Goal: Task Accomplishment & Management: Use online tool/utility

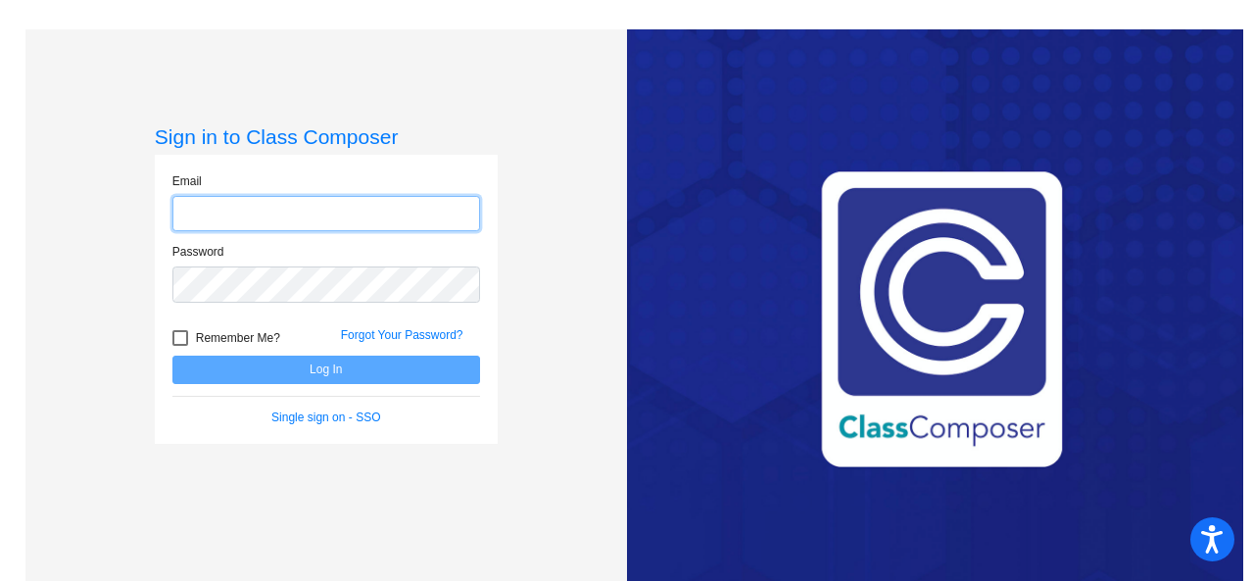
type input "[EMAIL_ADDRESS][PERSON_NAME][DOMAIN_NAME]"
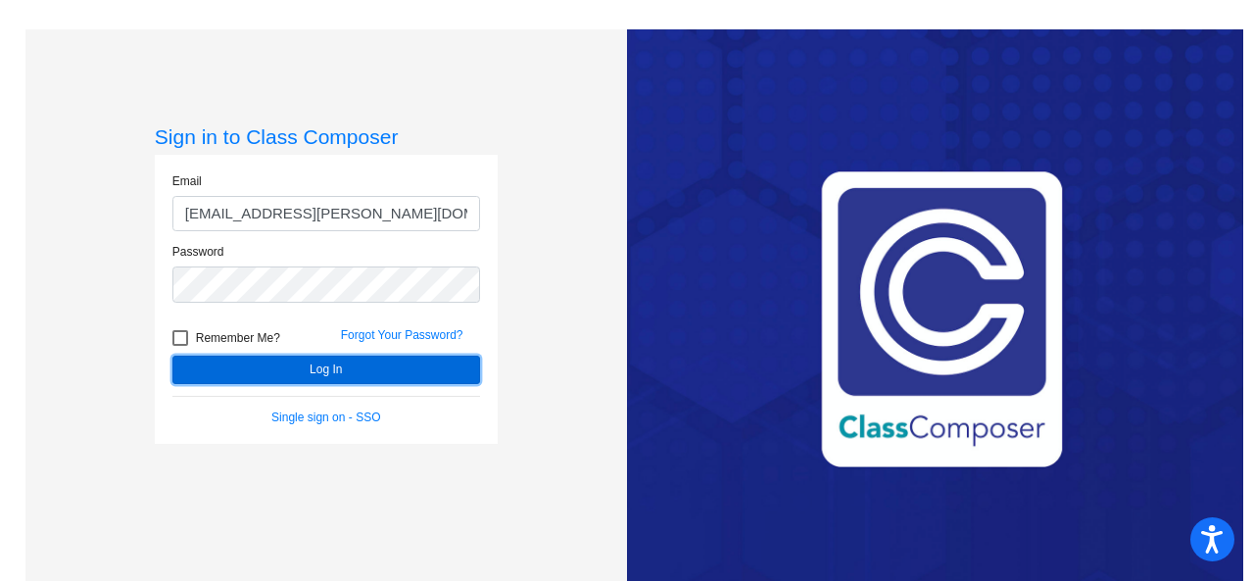
click at [317, 366] on button "Log In" at bounding box center [326, 370] width 308 height 28
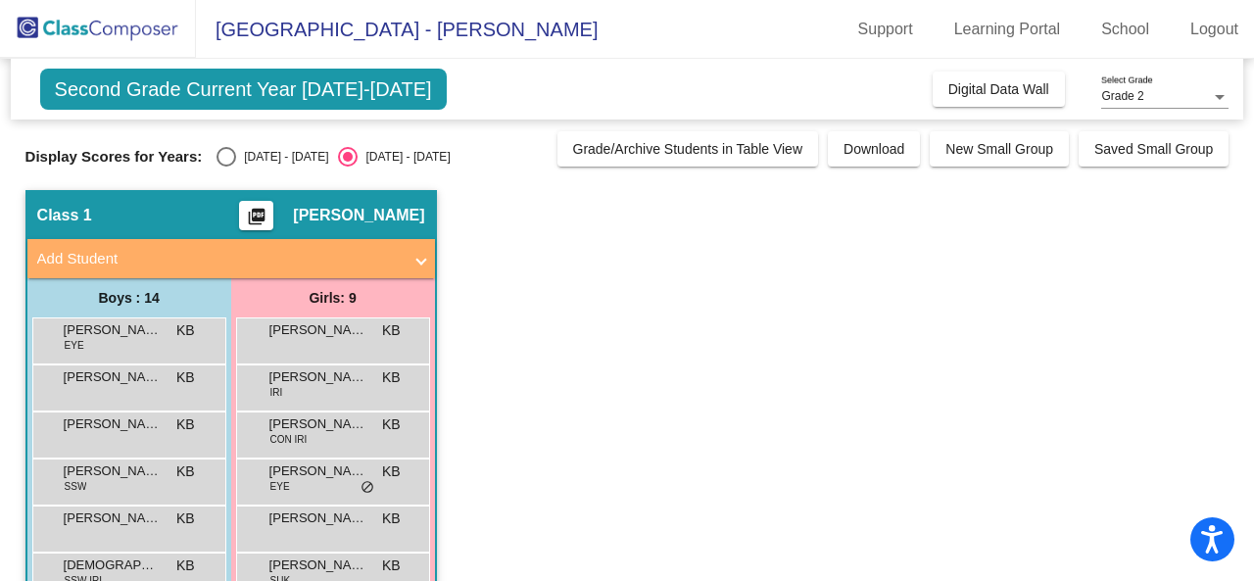
click at [217, 159] on div "Select an option" at bounding box center [226, 157] width 20 height 20
click at [225, 167] on input "[DATE] - [DATE]" at bounding box center [225, 167] width 1 height 1
radio input "true"
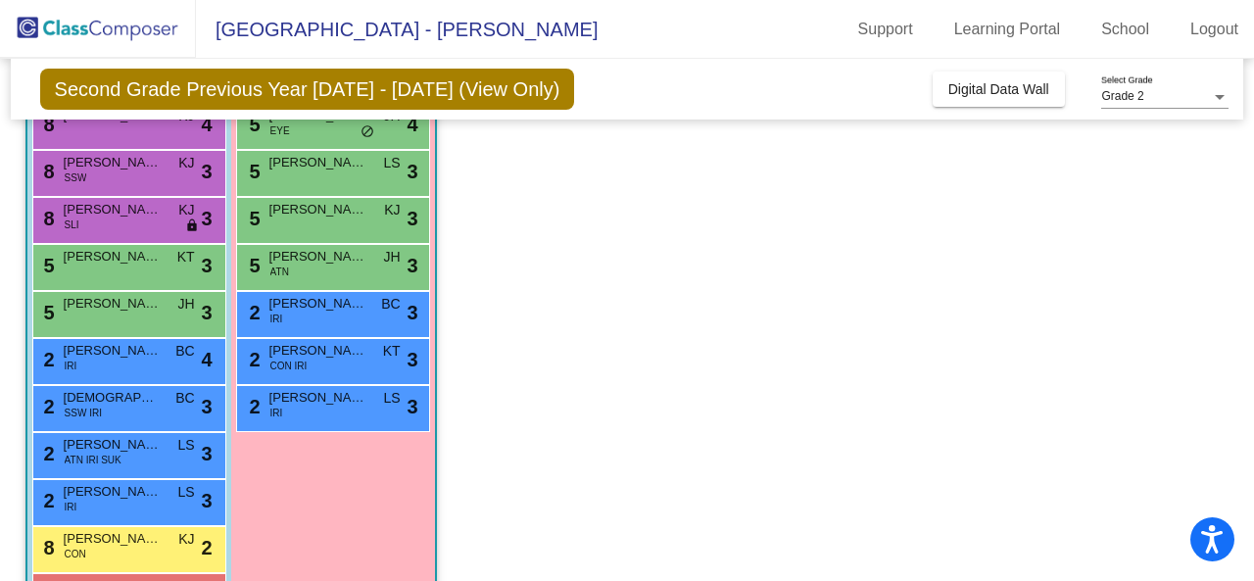
scroll to position [308, 0]
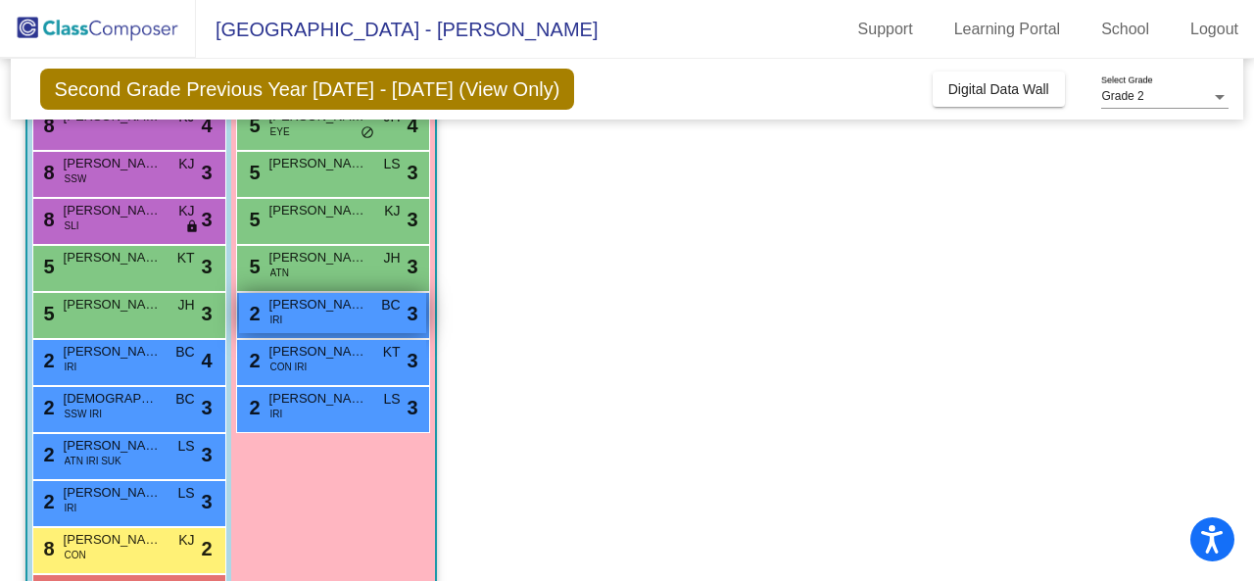
click at [325, 310] on span "[PERSON_NAME]" at bounding box center [318, 305] width 98 height 20
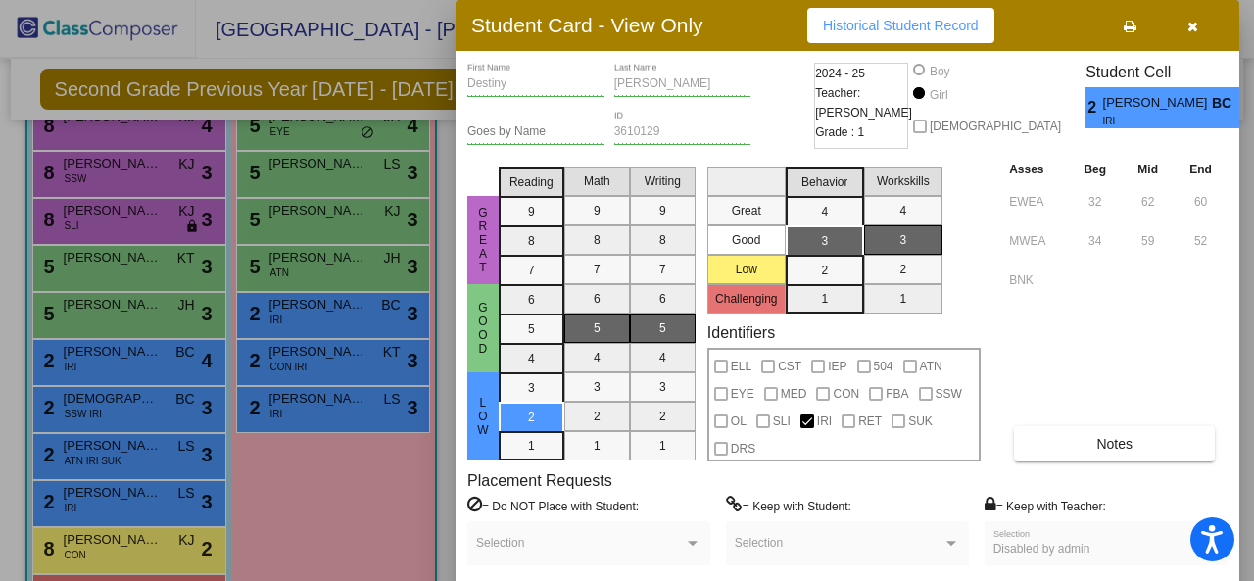
click at [335, 451] on div at bounding box center [627, 290] width 1254 height 581
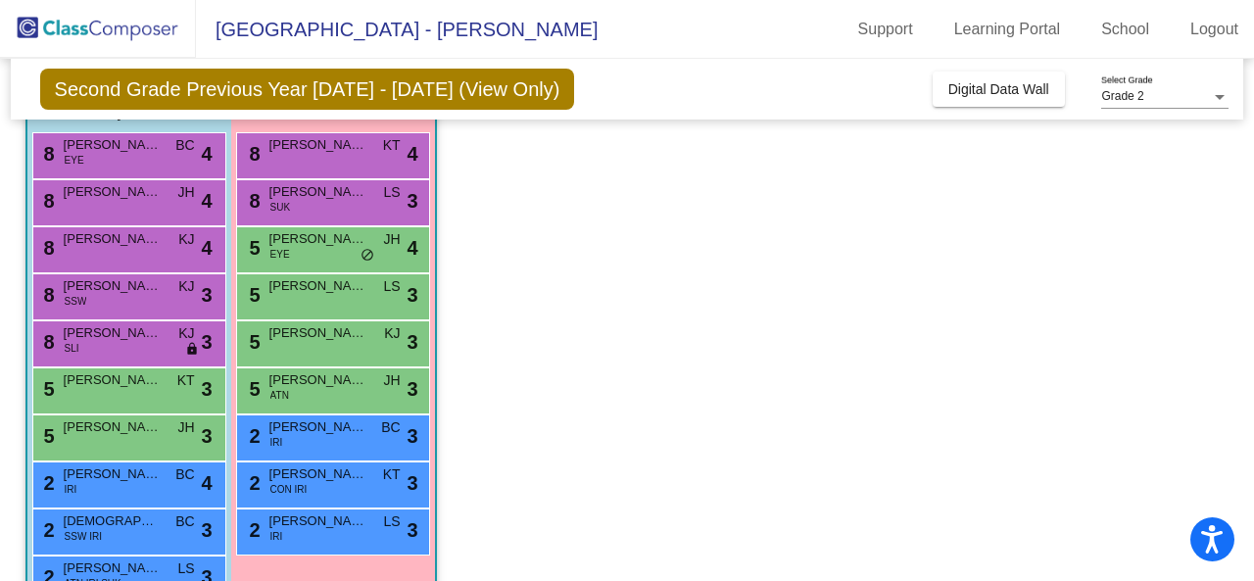
scroll to position [187, 0]
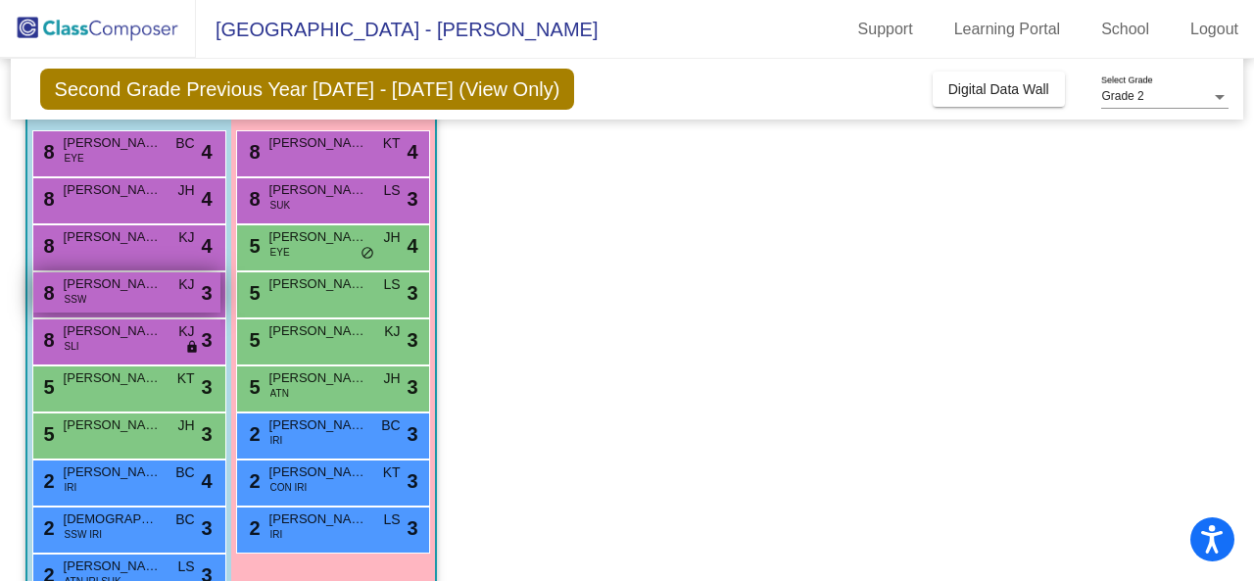
click at [129, 293] on div "8 [PERSON_NAME] SSW KJ lock do_not_disturb_alt 3" at bounding box center [126, 292] width 187 height 40
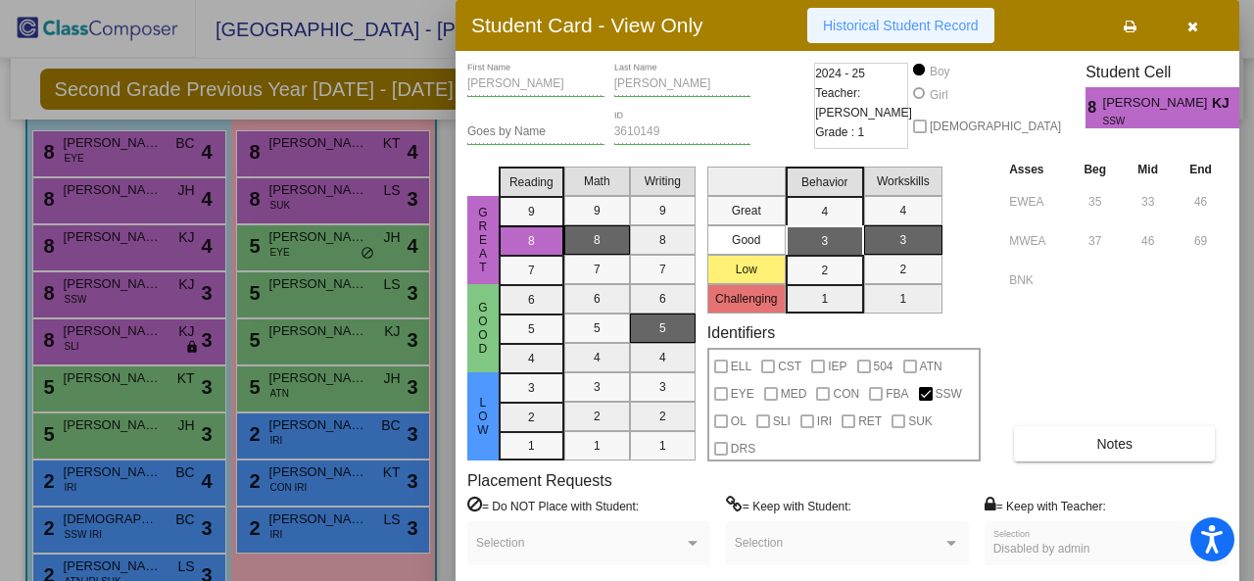
click at [875, 32] on button "Historical Student Record" at bounding box center [900, 25] width 187 height 35
click at [407, 48] on div at bounding box center [627, 290] width 1254 height 581
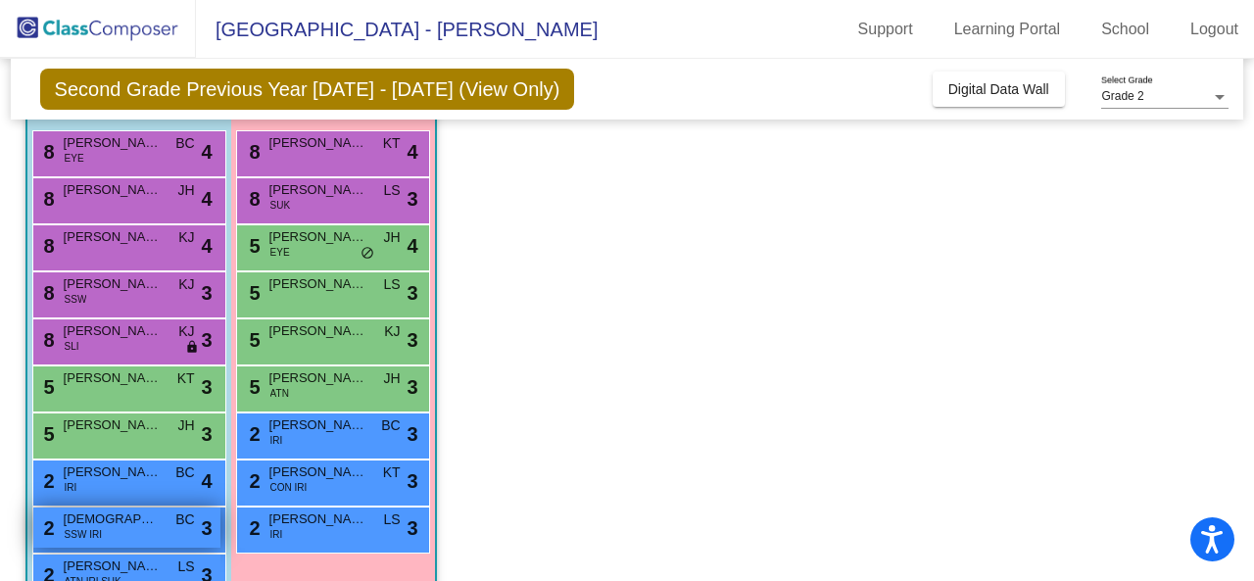
click at [144, 530] on div "2 [PERSON_NAME] SSW IRI BC lock do_not_disturb_alt 3" at bounding box center [126, 527] width 187 height 40
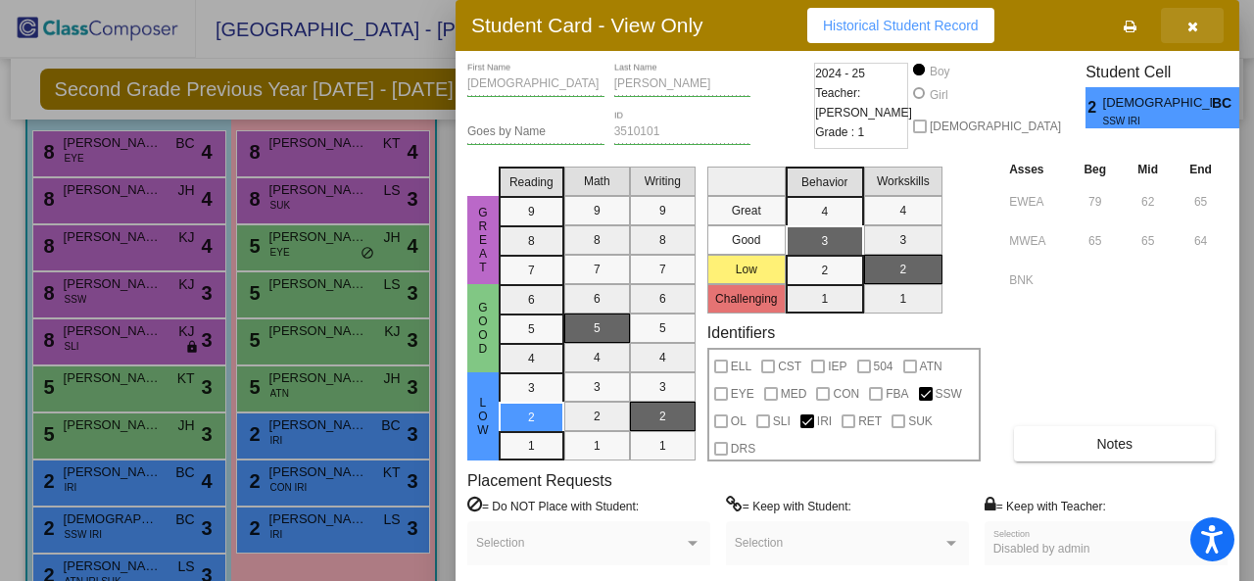
click at [1193, 25] on icon "button" at bounding box center [1192, 27] width 11 height 14
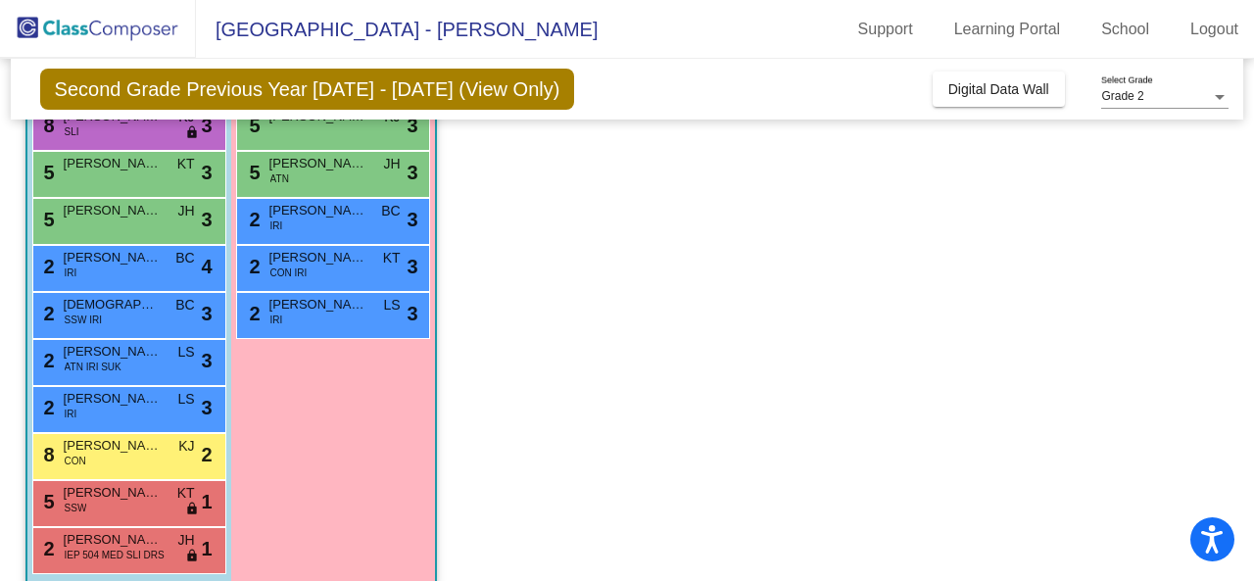
scroll to position [425, 0]
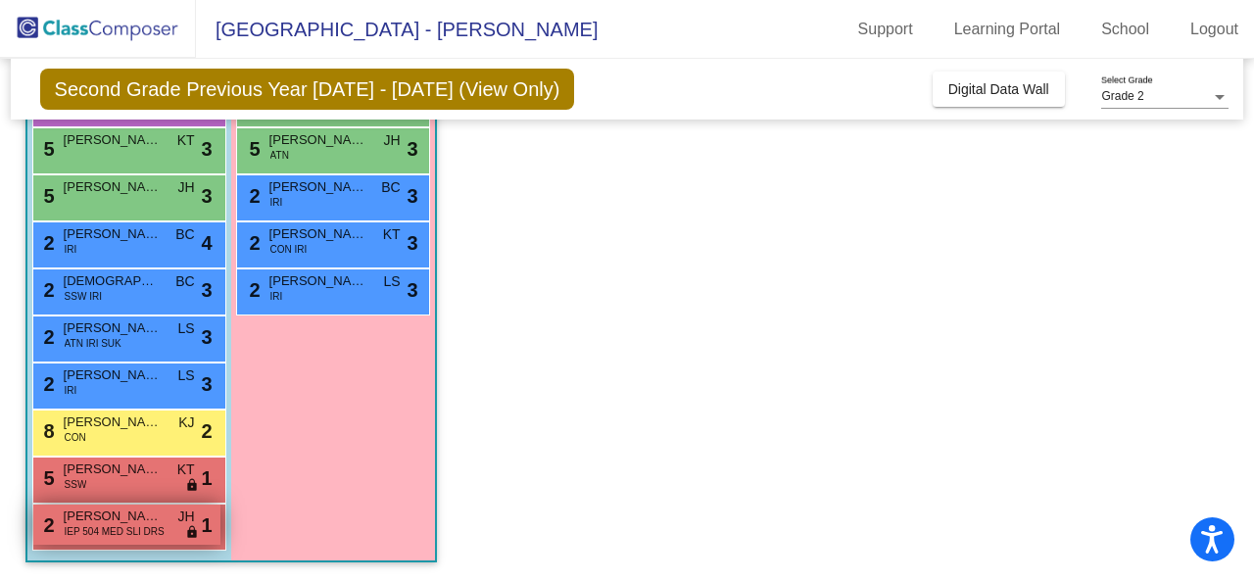
click at [121, 526] on span "IEP 504 MED SLI DRS" at bounding box center [115, 531] width 100 height 15
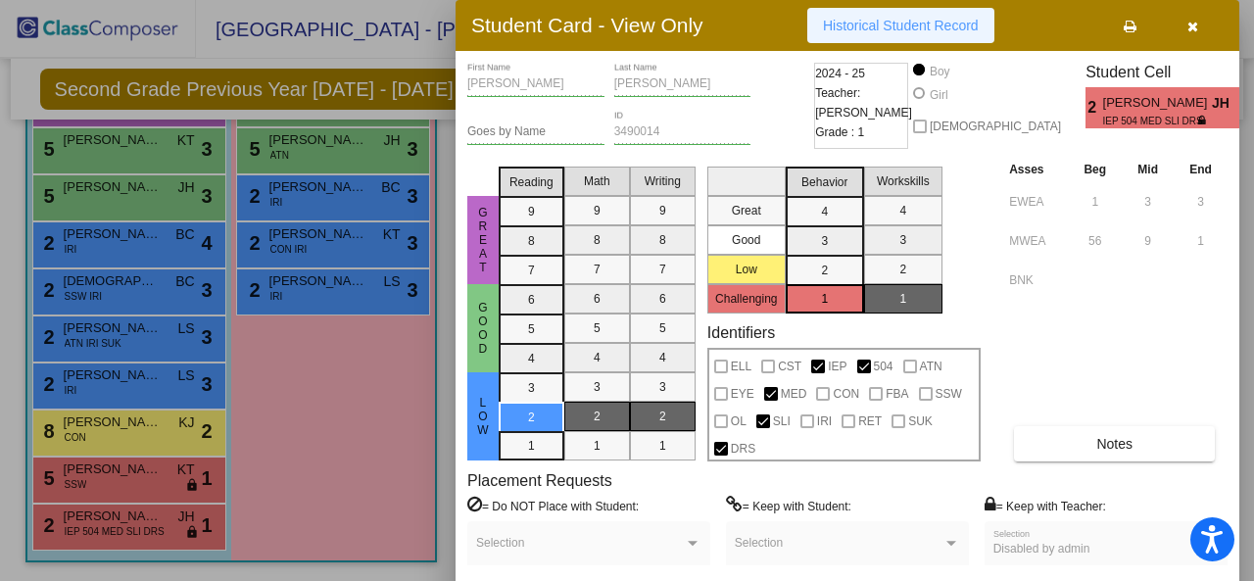
click at [944, 27] on span "Historical Student Record" at bounding box center [901, 26] width 156 height 16
click at [331, 504] on div at bounding box center [627, 290] width 1254 height 581
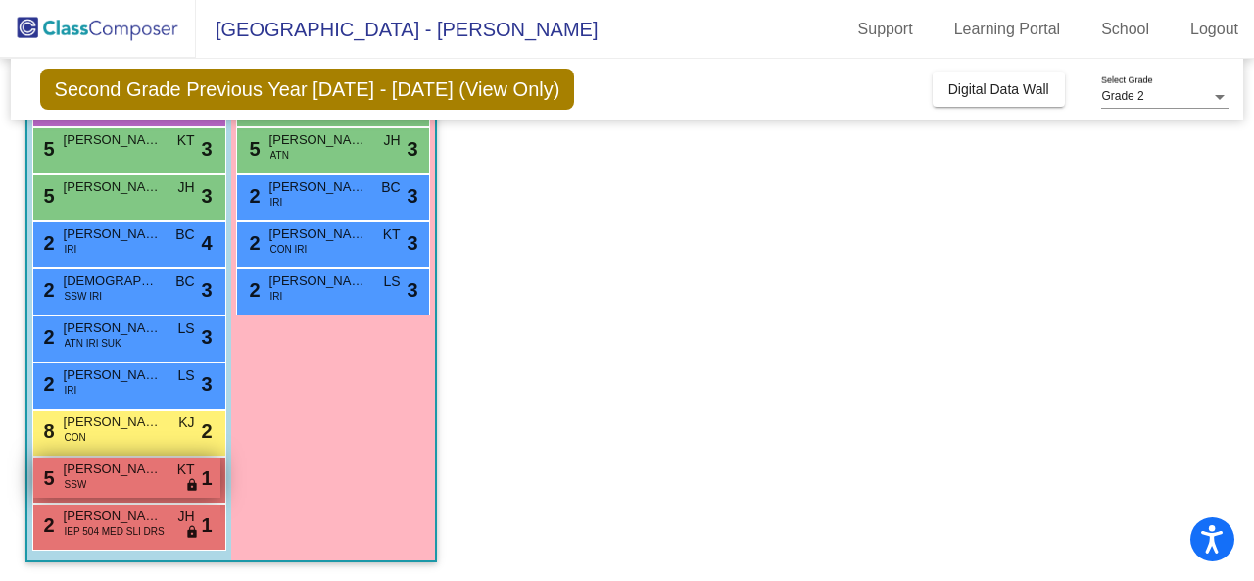
click at [138, 481] on div "5 [PERSON_NAME] SSW KT lock do_not_disturb_alt 1" at bounding box center [126, 477] width 187 height 40
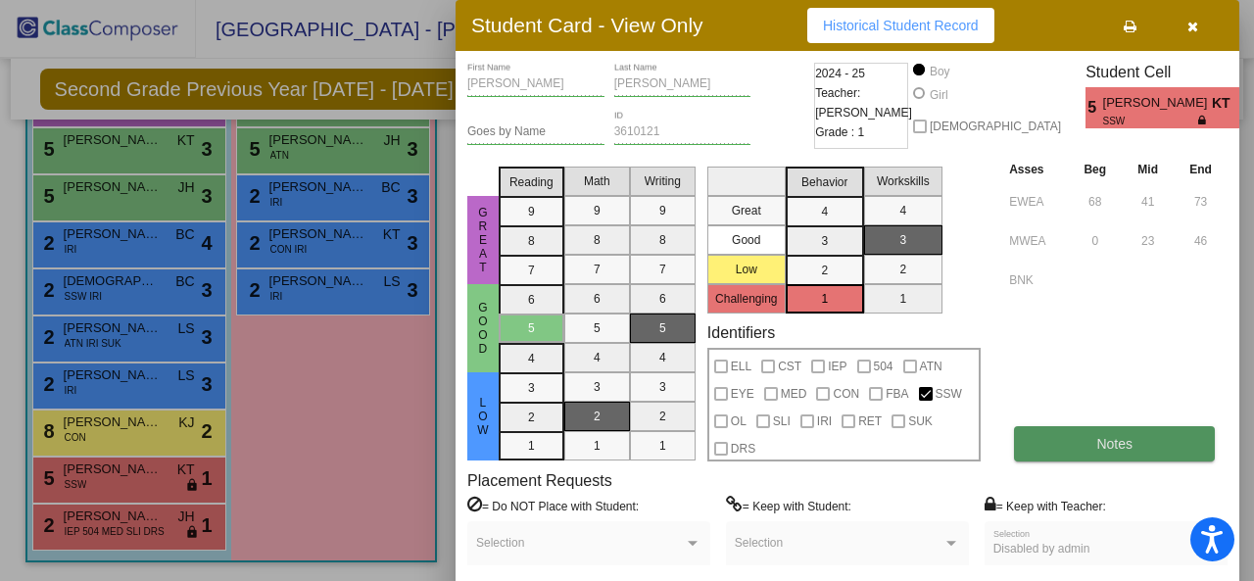
click at [1117, 448] on span "Notes" at bounding box center [1114, 444] width 36 height 16
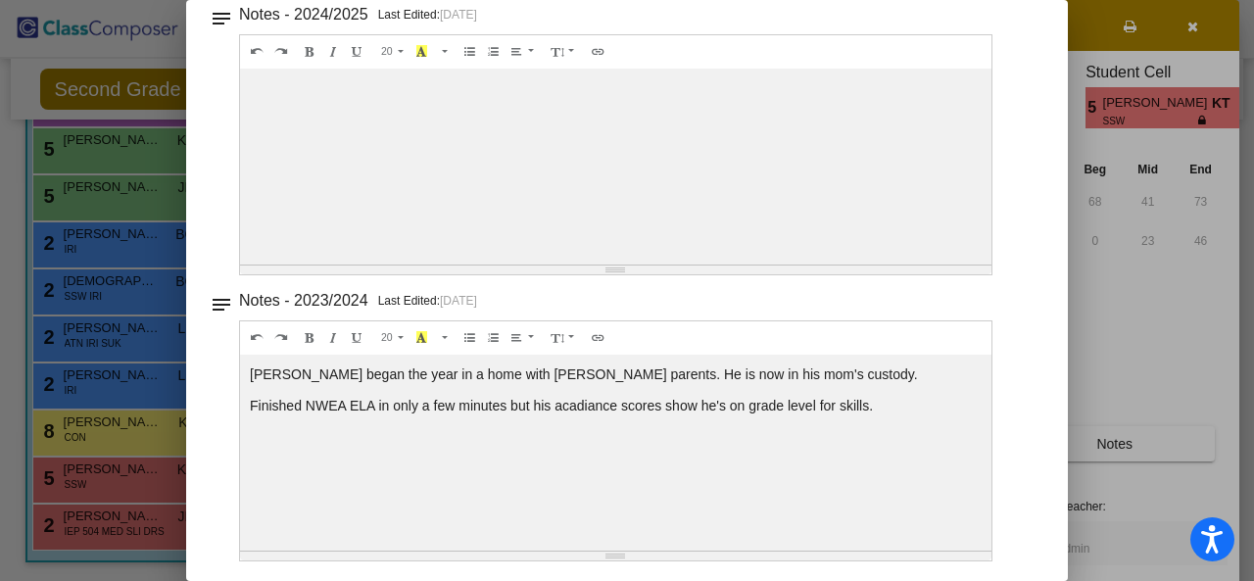
scroll to position [0, 0]
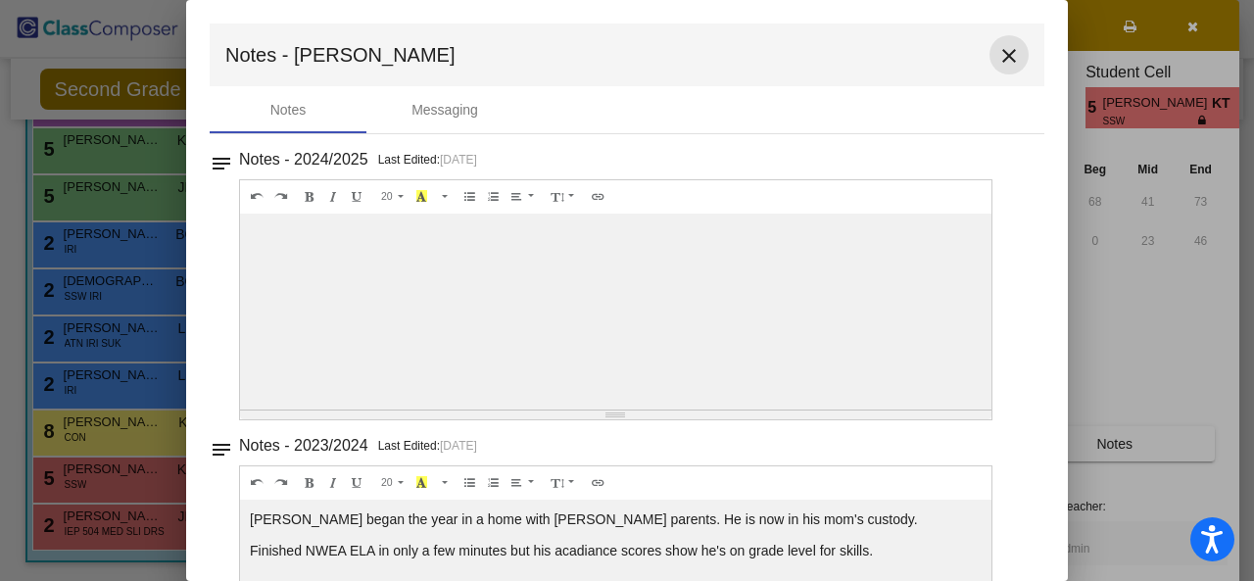
click at [998, 62] on mat-icon "close" at bounding box center [1009, 56] width 24 height 24
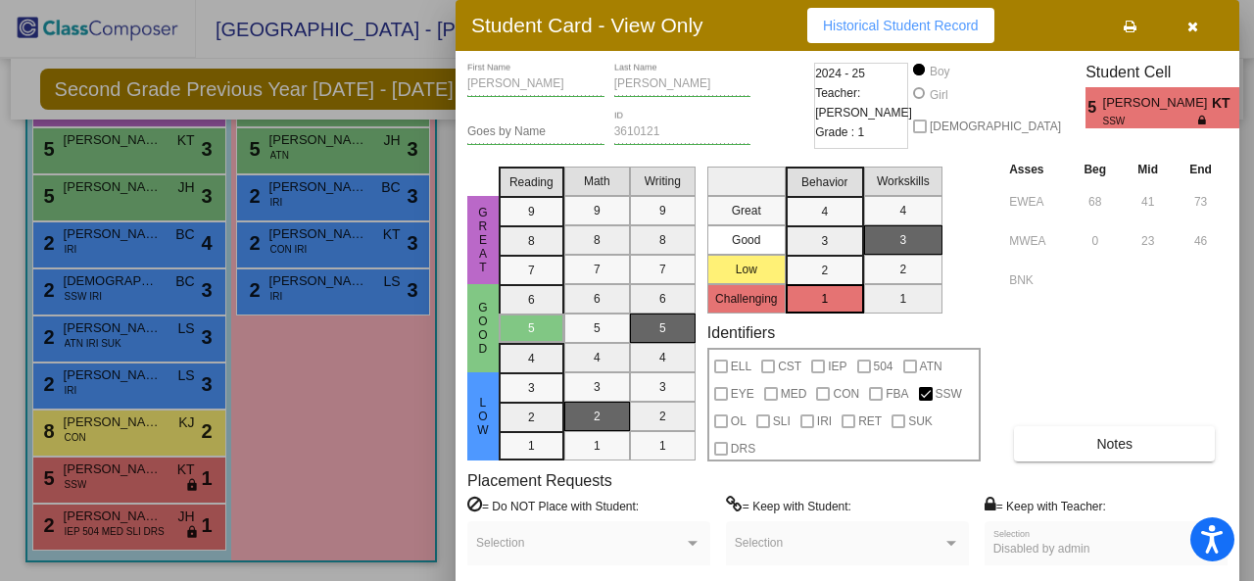
click at [361, 395] on div at bounding box center [627, 290] width 1254 height 581
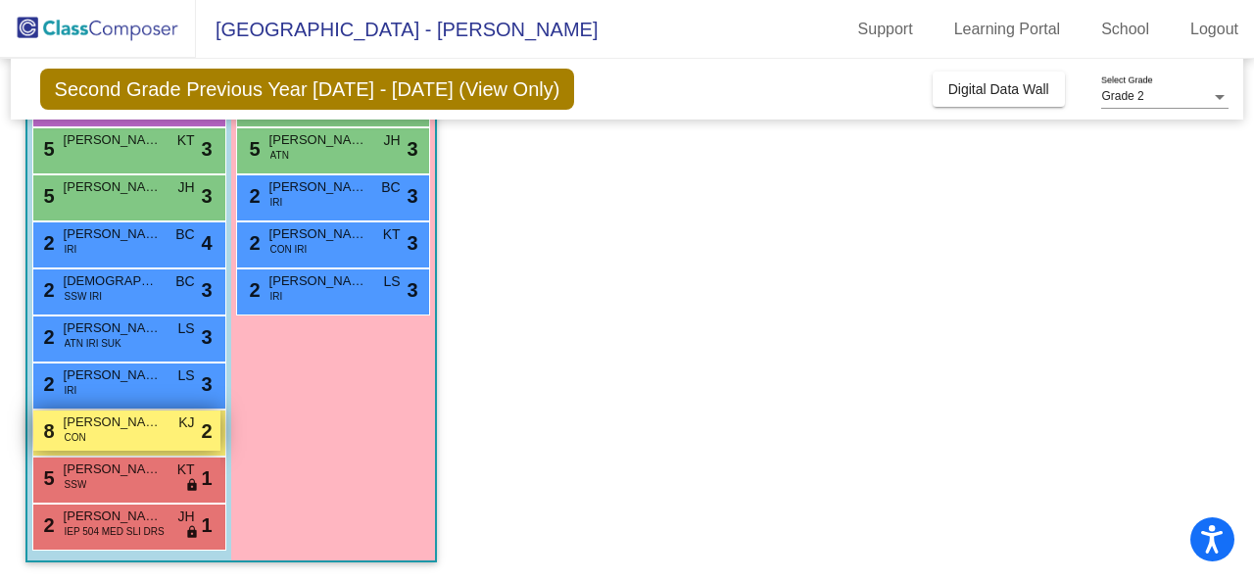
click at [141, 435] on div "8 [PERSON_NAME] CON KJ lock do_not_disturb_alt 2" at bounding box center [126, 430] width 187 height 40
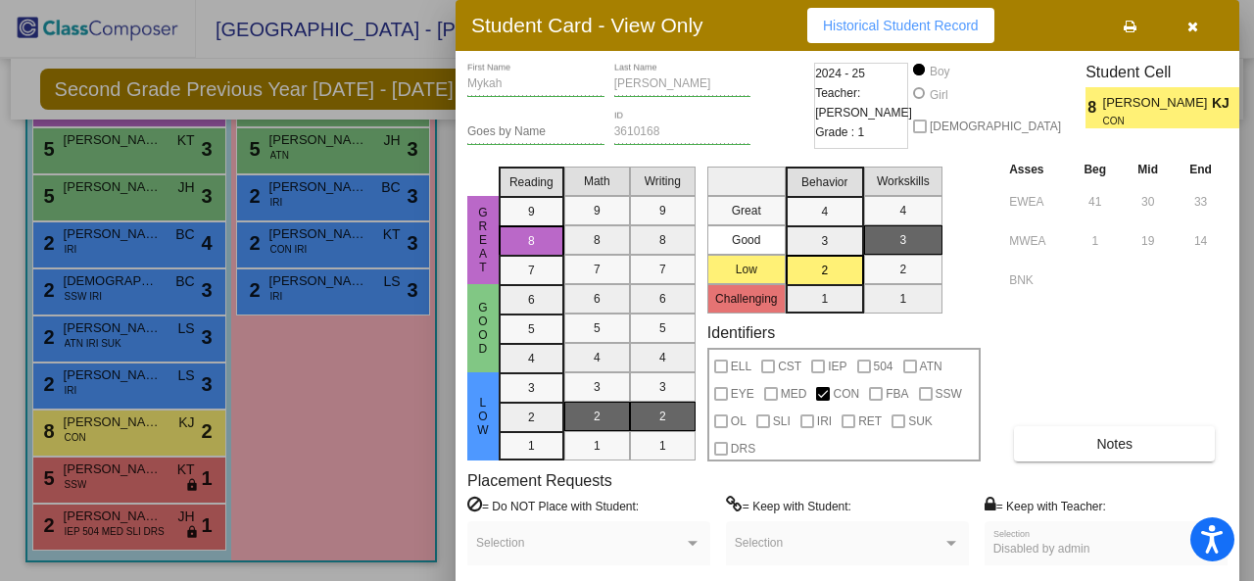
click at [414, 411] on div at bounding box center [627, 290] width 1254 height 581
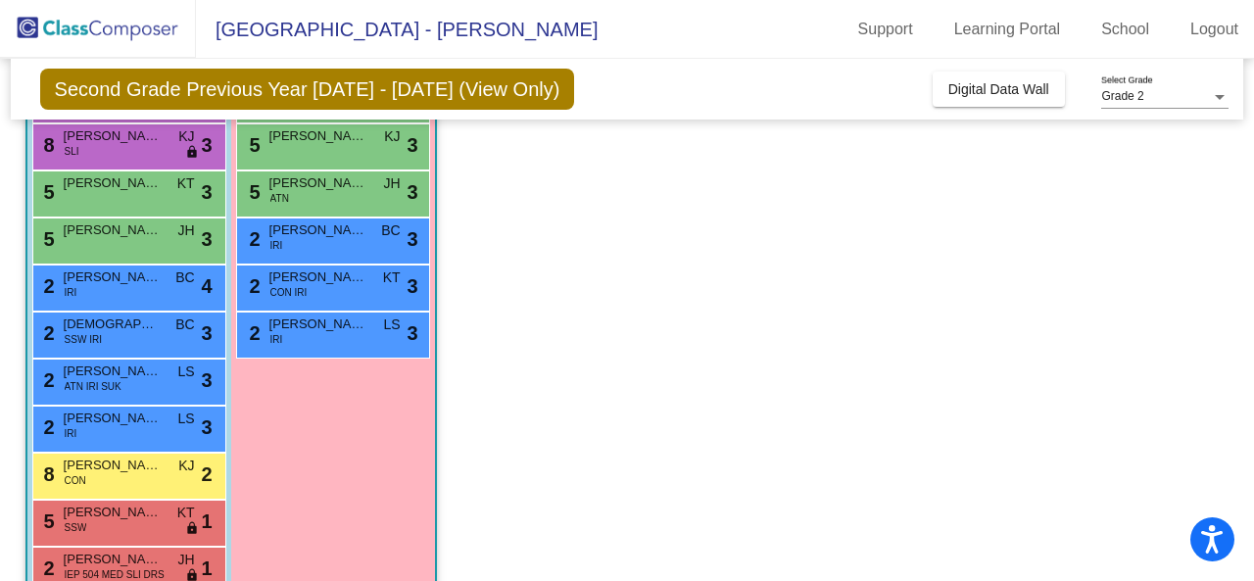
scroll to position [380, 0]
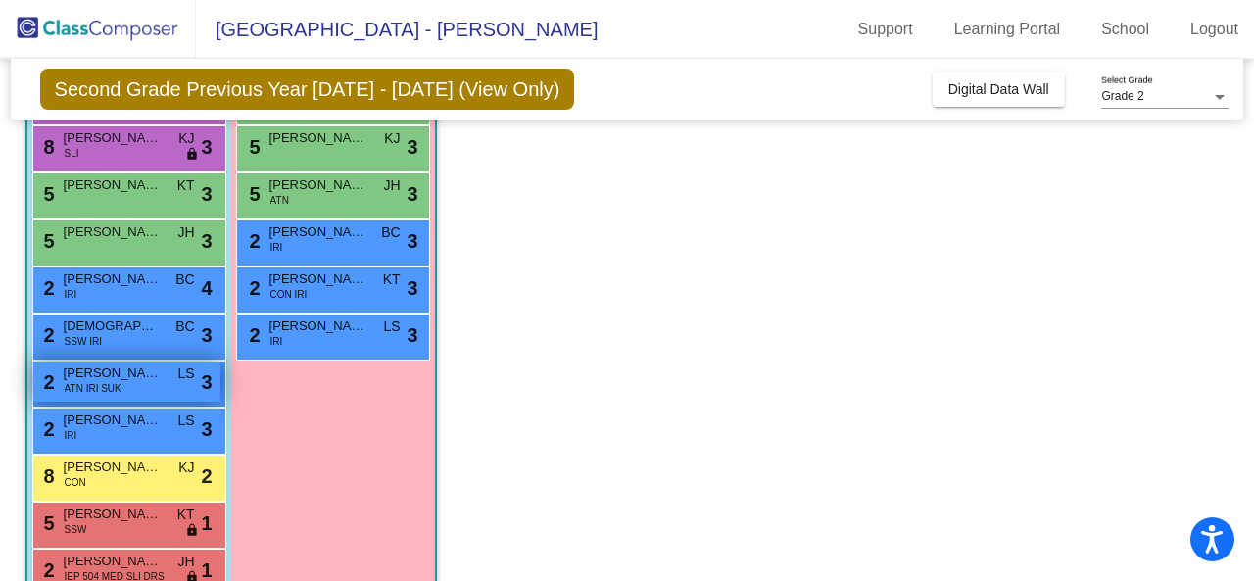
click at [134, 382] on div "2 [PERSON_NAME] ATN IRI SUK LS lock do_not_disturb_alt 3" at bounding box center [126, 381] width 187 height 40
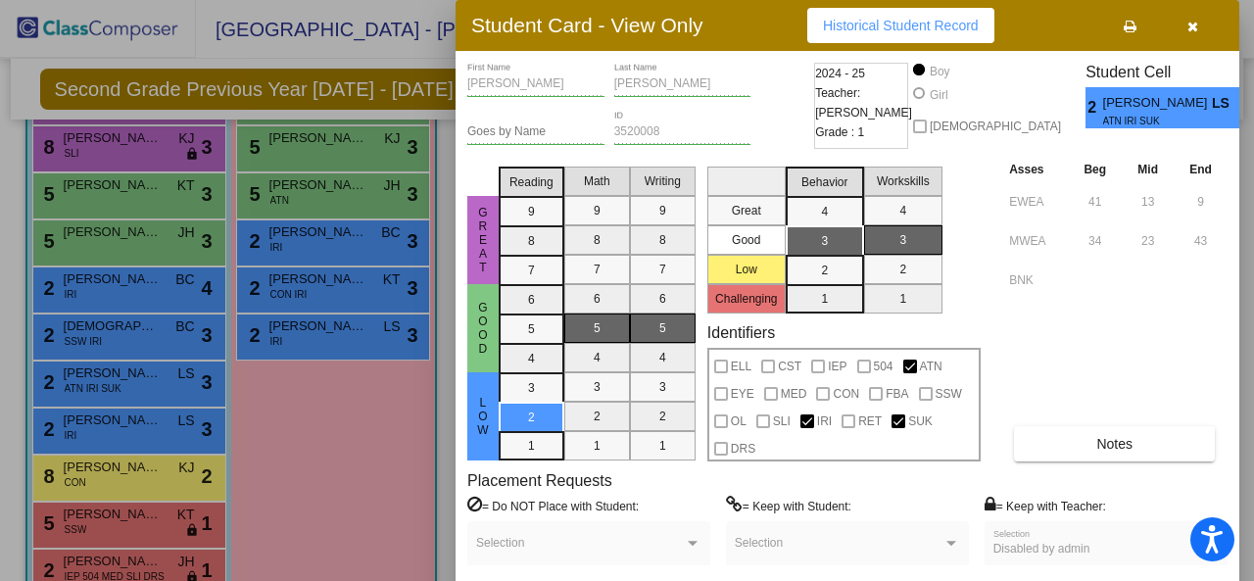
click at [325, 428] on div at bounding box center [627, 290] width 1254 height 581
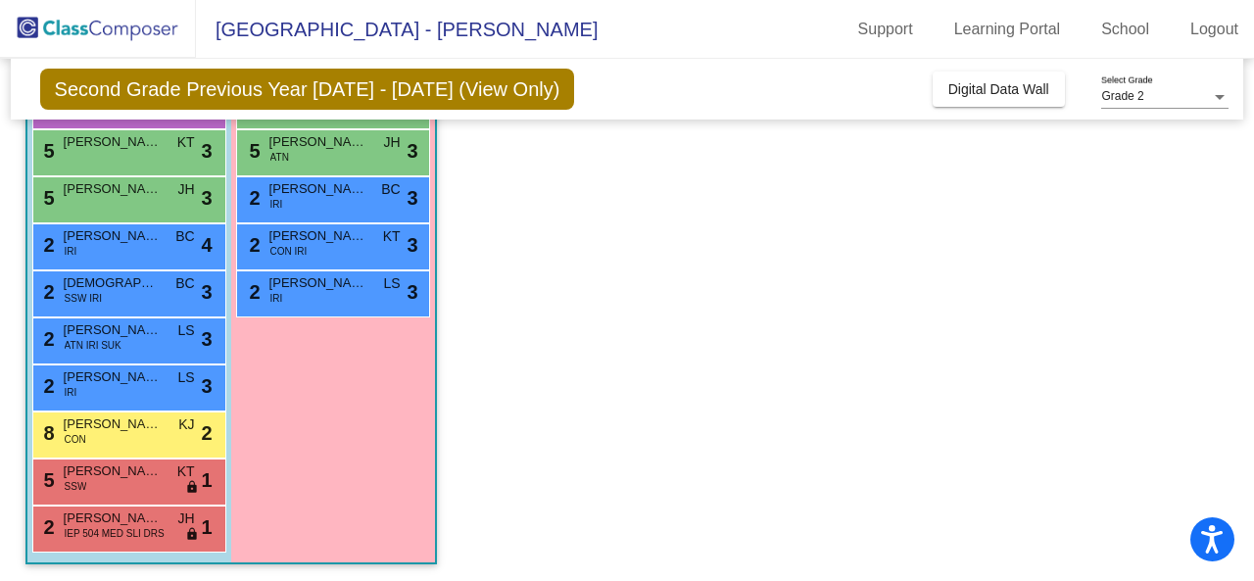
scroll to position [425, 0]
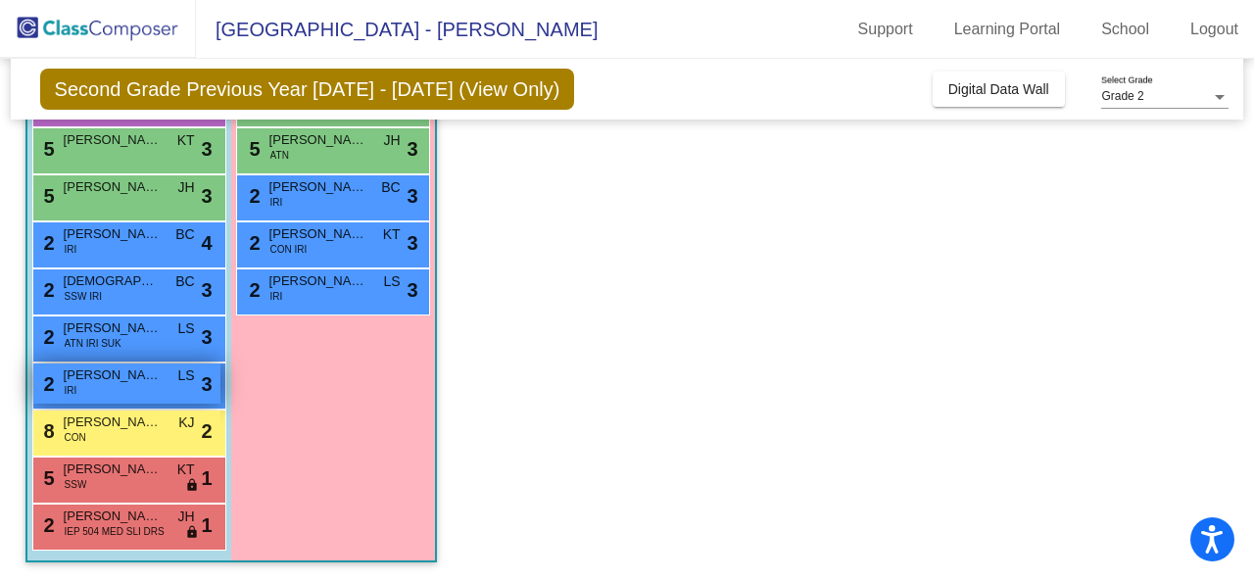
click at [146, 381] on span "[PERSON_NAME]" at bounding box center [113, 375] width 98 height 20
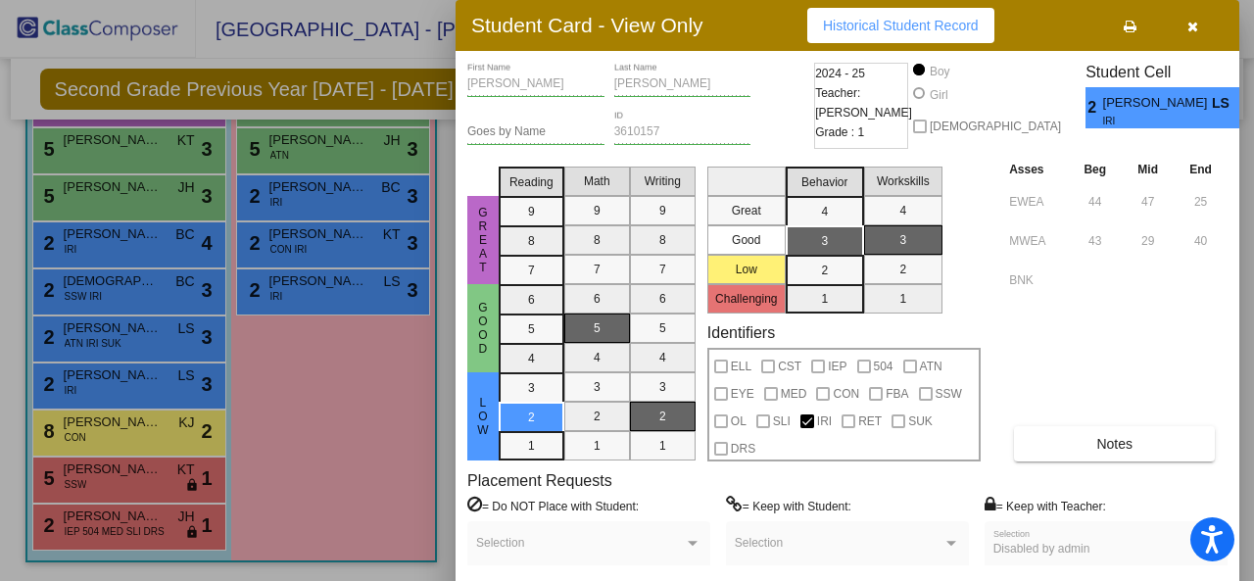
click at [337, 424] on div at bounding box center [627, 290] width 1254 height 581
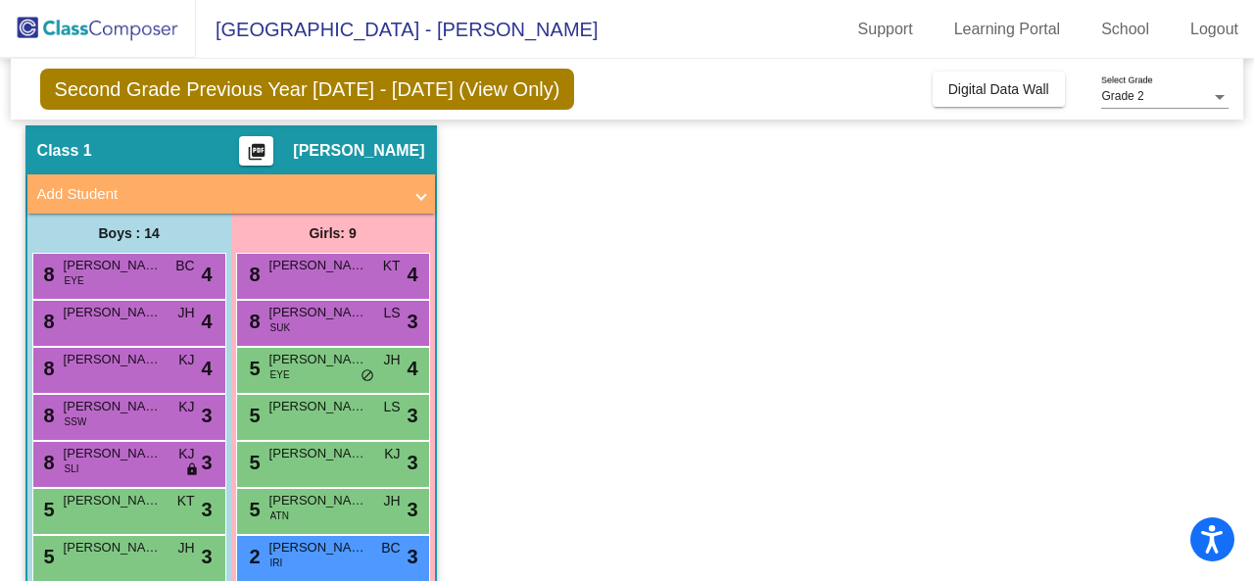
scroll to position [63, 0]
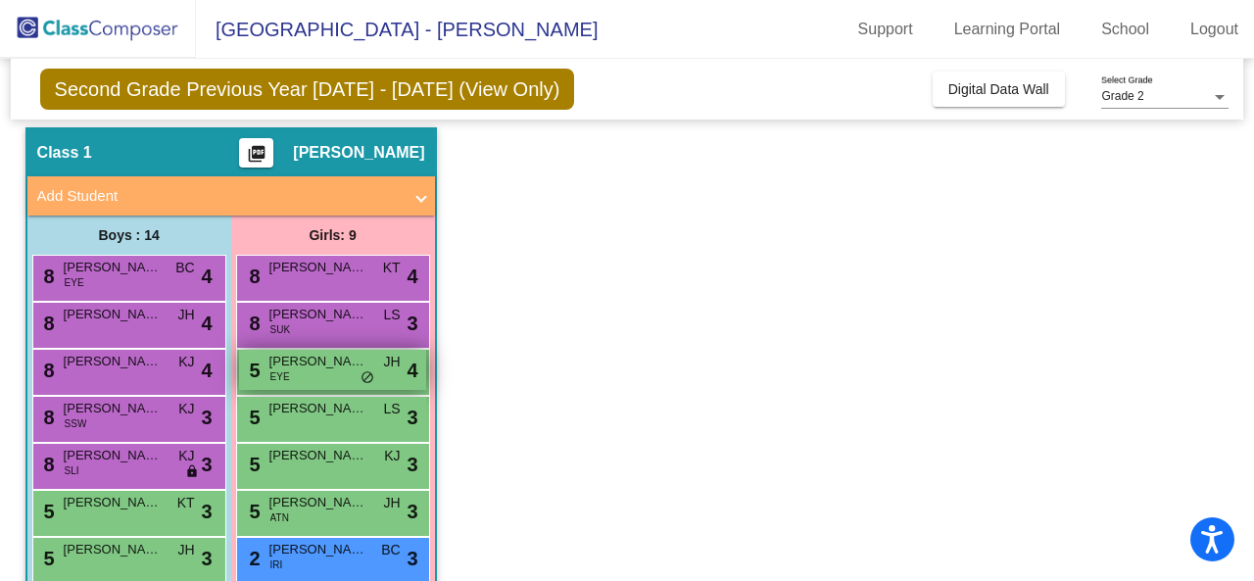
click at [356, 368] on span "[PERSON_NAME]" at bounding box center [318, 362] width 98 height 20
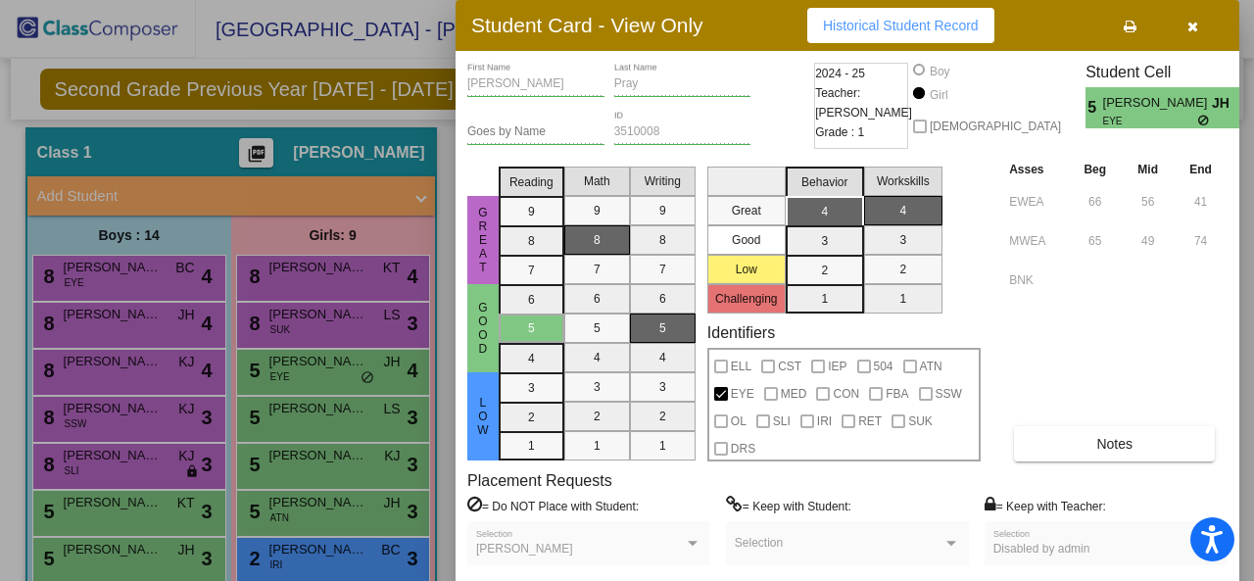
click at [253, 162] on div at bounding box center [627, 290] width 1254 height 581
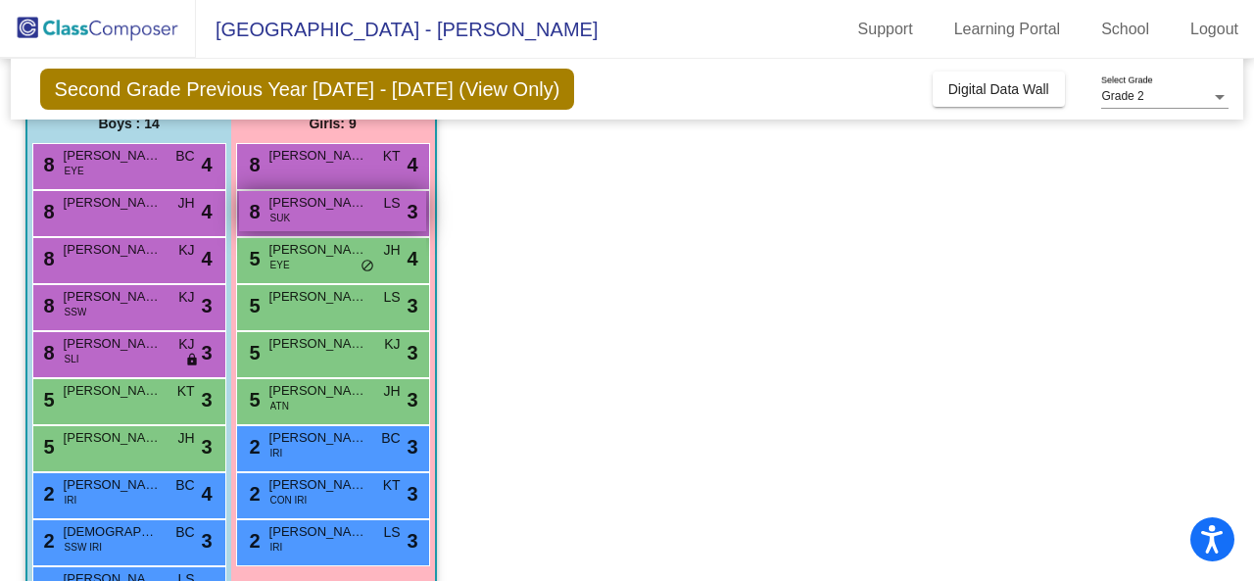
scroll to position [172, 0]
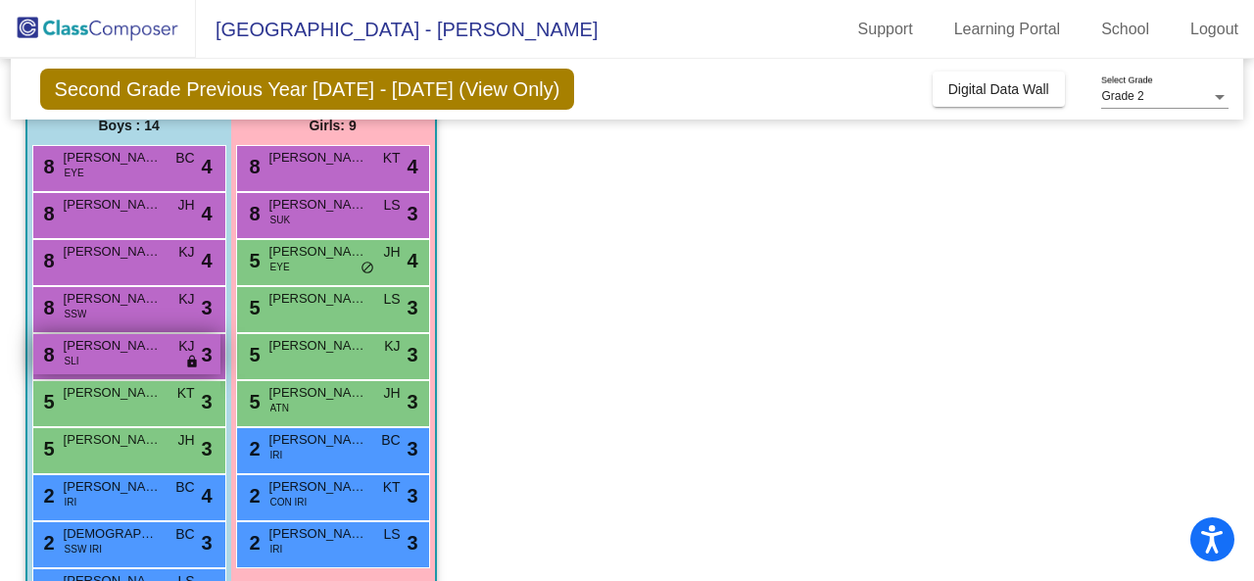
click at [147, 357] on div "8 [PERSON_NAME] SLI KJ lock do_not_disturb_alt 3" at bounding box center [126, 354] width 187 height 40
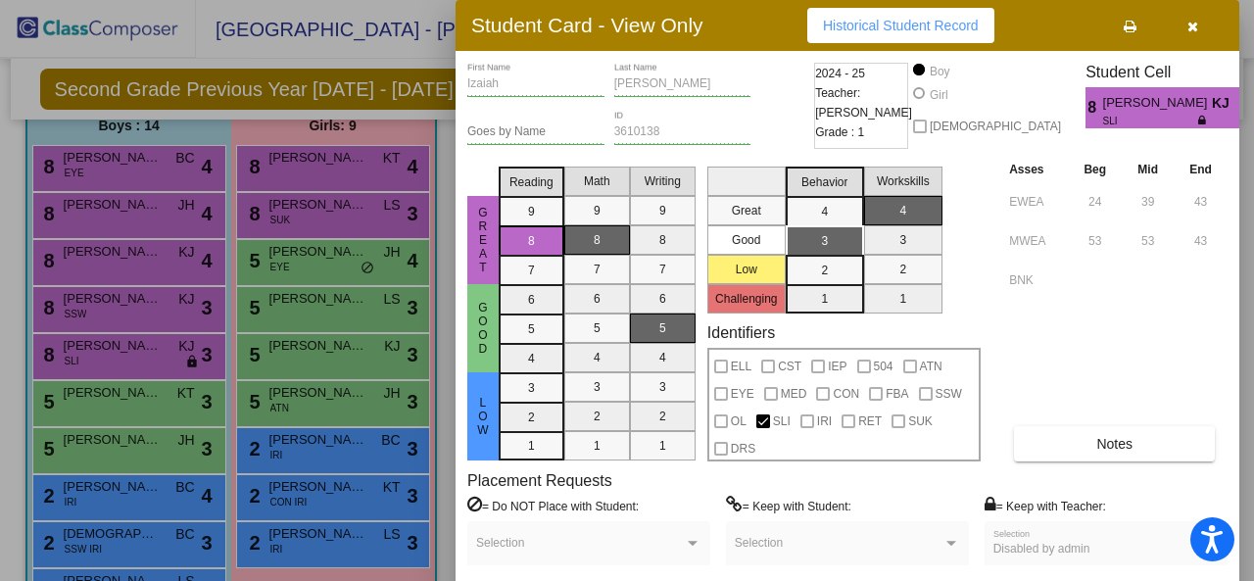
click at [230, 46] on div at bounding box center [627, 290] width 1254 height 581
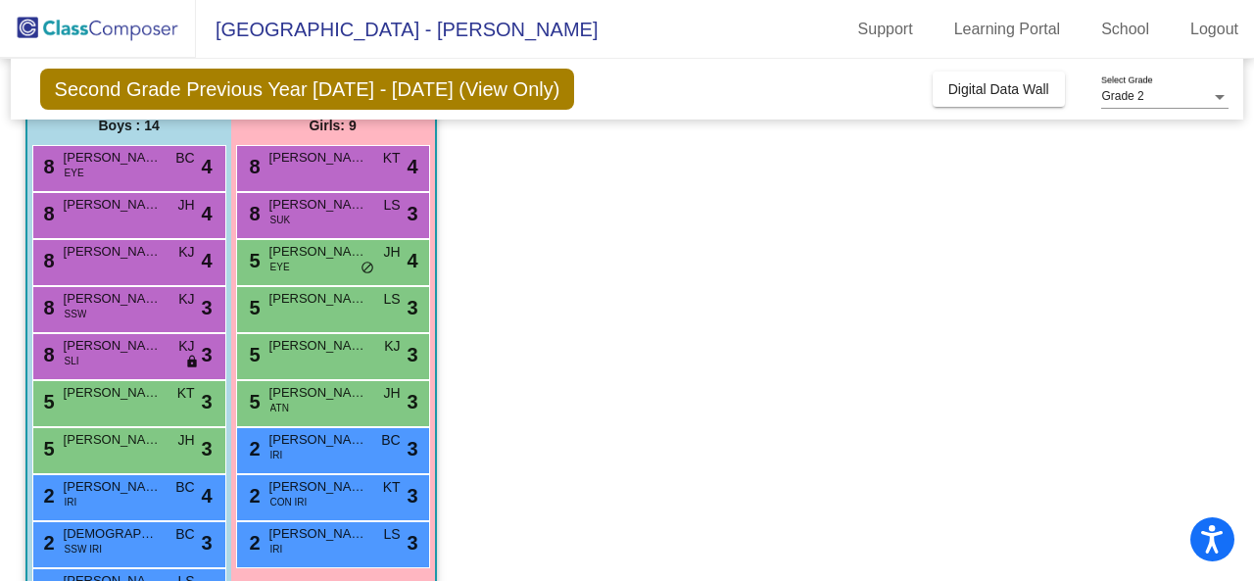
scroll to position [0, 0]
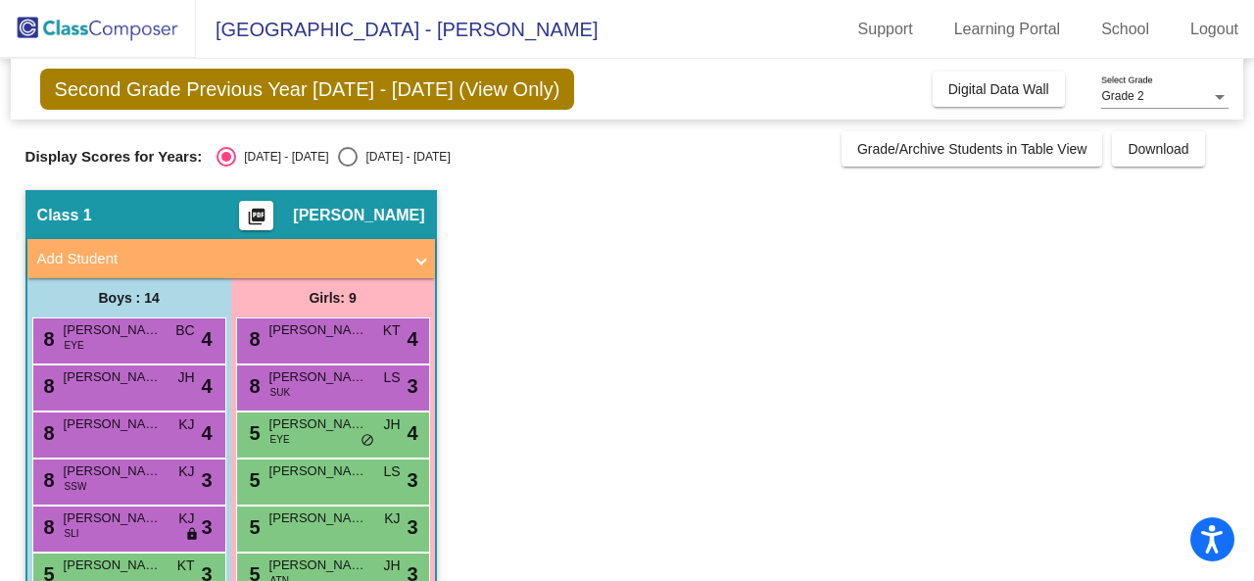
click at [268, 211] on mat-icon "picture_as_pdf" at bounding box center [257, 220] width 24 height 27
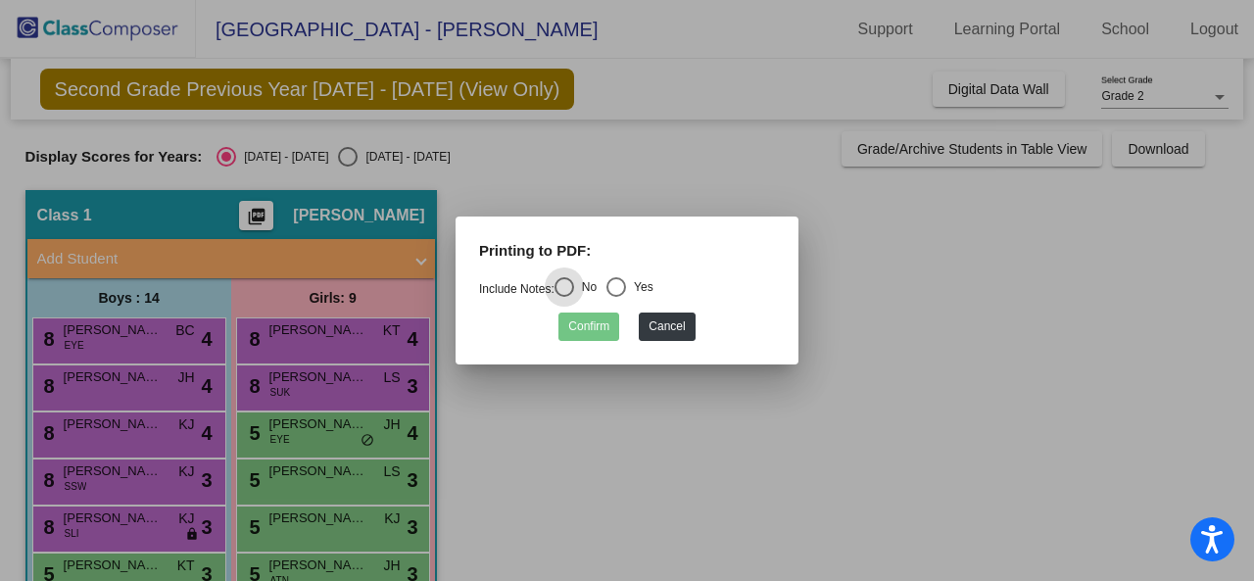
click at [626, 281] on div "Select an option" at bounding box center [616, 287] width 20 height 20
click at [616, 297] on input "Yes" at bounding box center [615, 297] width 1 height 1
radio input "true"
click at [592, 327] on button "Confirm" at bounding box center [588, 326] width 61 height 28
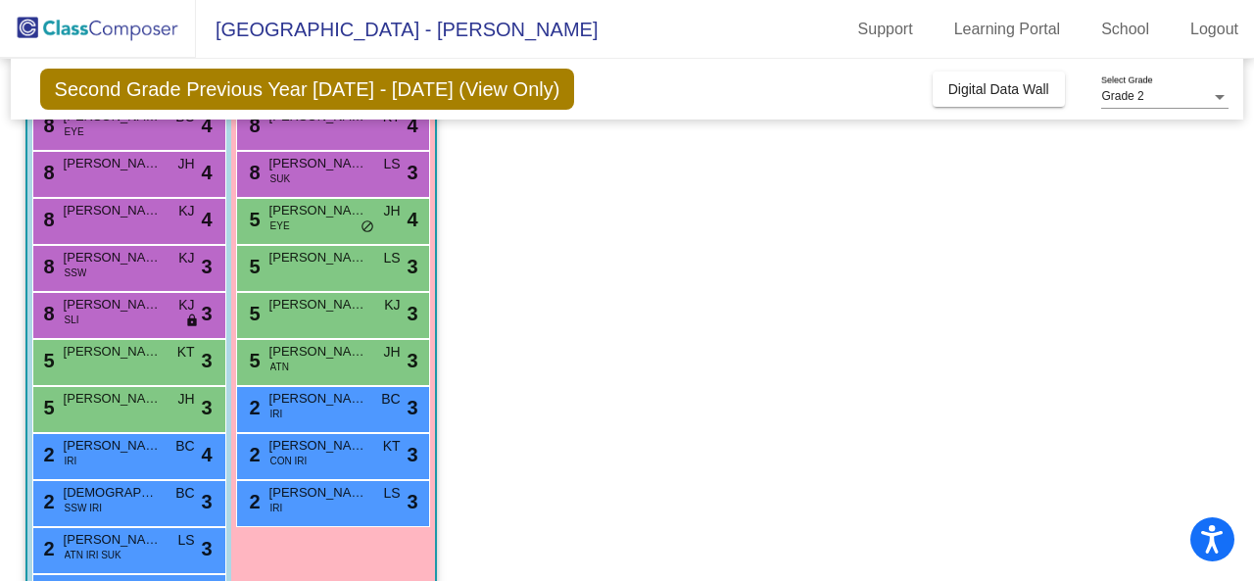
scroll to position [214, 0]
click at [330, 318] on div "5 [PERSON_NAME] KJ lock do_not_disturb_alt 3" at bounding box center [332, 313] width 187 height 40
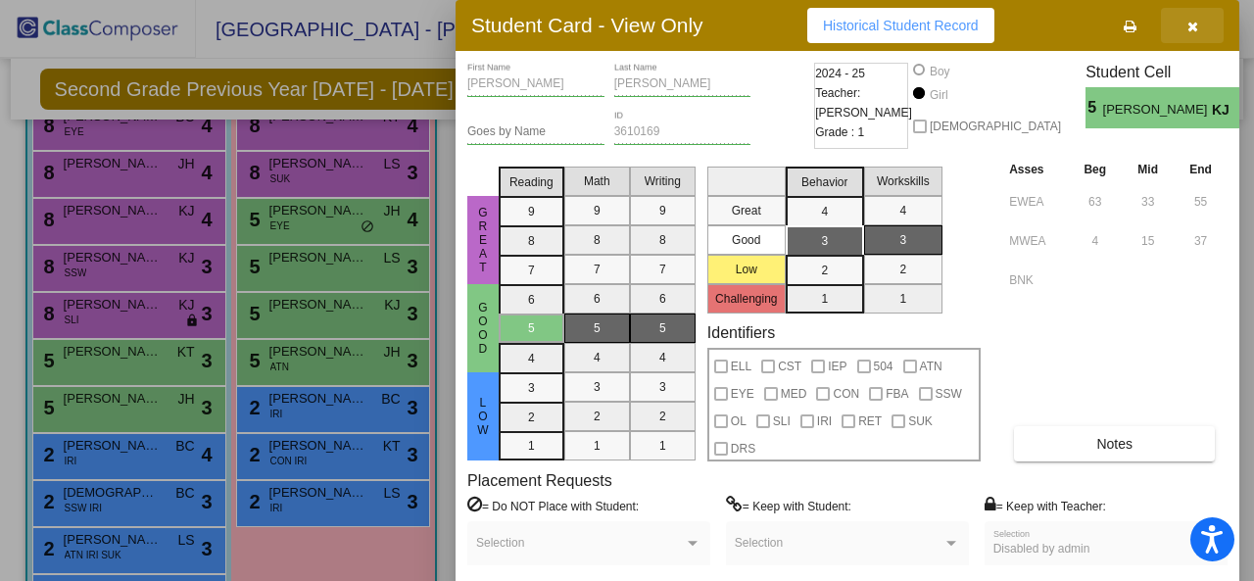
click at [1191, 20] on icon "button" at bounding box center [1192, 27] width 11 height 14
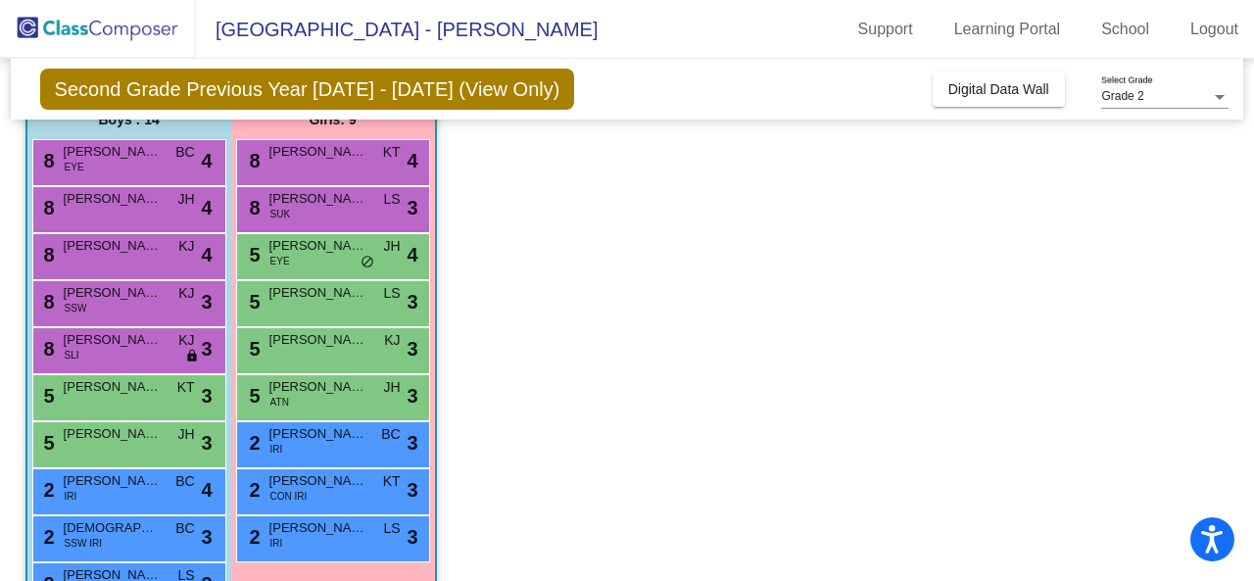
scroll to position [176, 0]
